Goal: Obtain resource: Download file/media

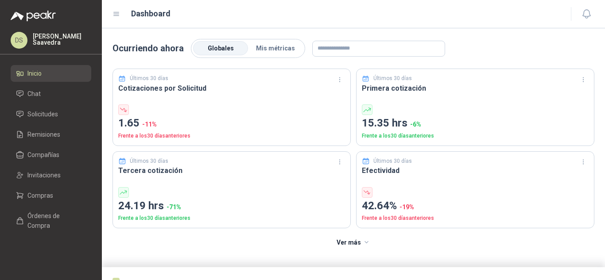
drag, startPoint x: 35, startPoint y: 201, endPoint x: 52, endPoint y: 225, distance: 29.2
click at [35, 201] on link "Compras" at bounding box center [51, 195] width 81 height 17
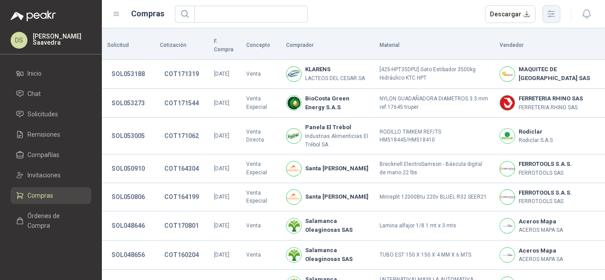
click at [555, 17] on icon "button" at bounding box center [551, 14] width 7 height 7
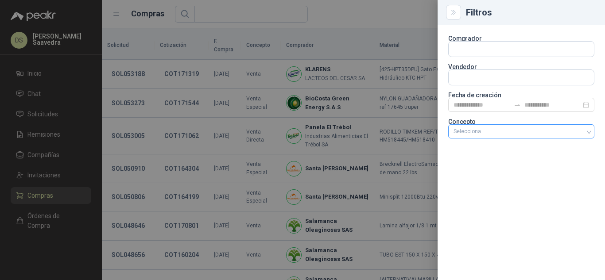
click at [505, 132] on div at bounding box center [516, 131] width 133 height 6
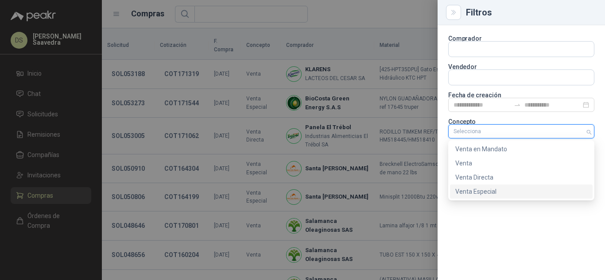
click at [486, 189] on div "Venta Especial" at bounding box center [521, 192] width 132 height 10
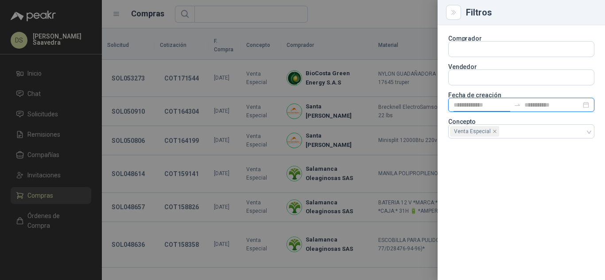
click at [501, 103] on input at bounding box center [482, 105] width 57 height 10
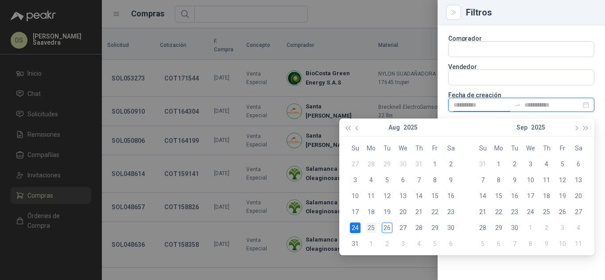
type input "**********"
click at [369, 227] on div "25" at bounding box center [371, 228] width 11 height 11
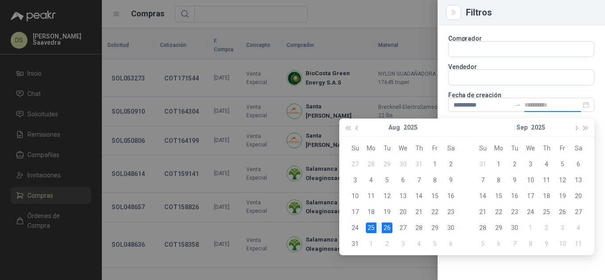
click at [383, 227] on div "26" at bounding box center [387, 228] width 11 height 11
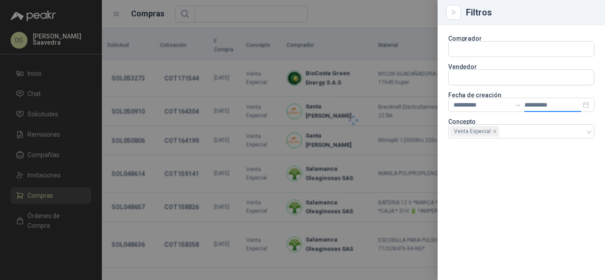
type input "**********"
click at [384, 18] on div at bounding box center [302, 140] width 605 height 280
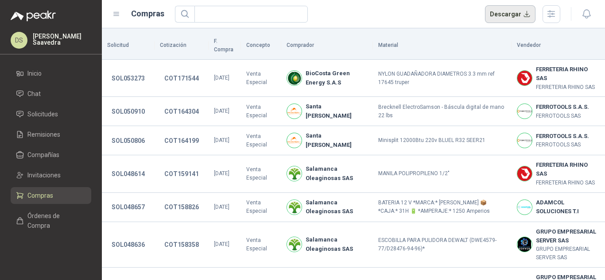
click at [520, 13] on button "Descargar" at bounding box center [510, 14] width 51 height 18
click at [547, 6] on button "button" at bounding box center [552, 14] width 18 height 18
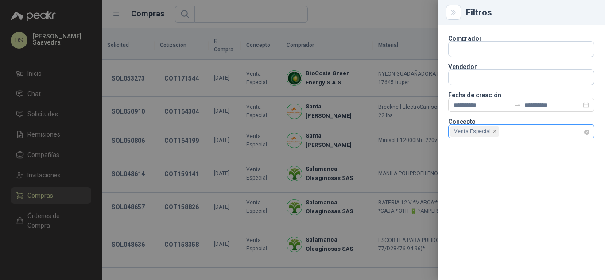
click at [591, 133] on div "Venta Especial" at bounding box center [521, 131] width 146 height 14
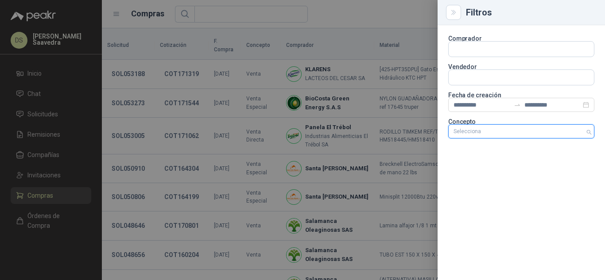
click at [571, 128] on div at bounding box center [516, 131] width 133 height 6
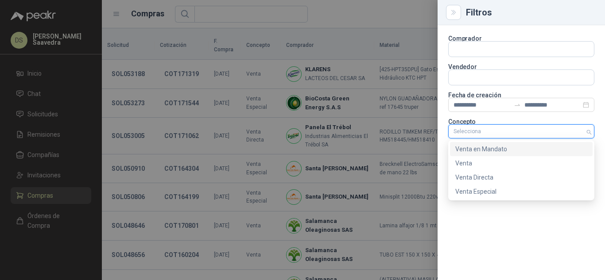
click at [496, 149] on div "Venta en Mandato" at bounding box center [521, 149] width 132 height 10
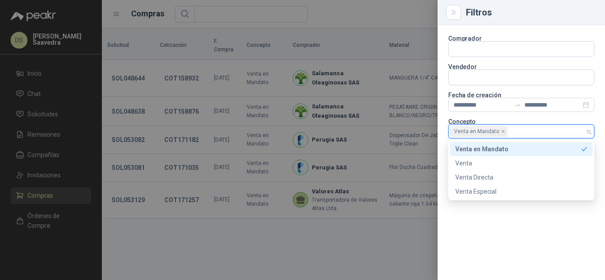
click at [373, 15] on div at bounding box center [302, 140] width 605 height 280
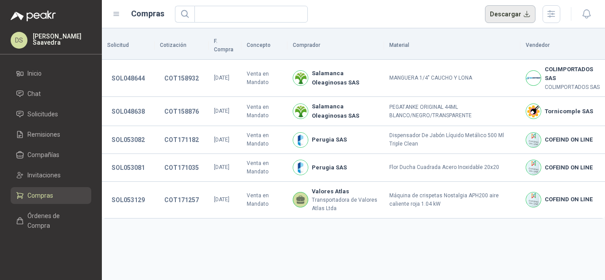
click at [513, 10] on button "Descargar" at bounding box center [510, 14] width 51 height 18
